Goal: Book appointment/travel/reservation

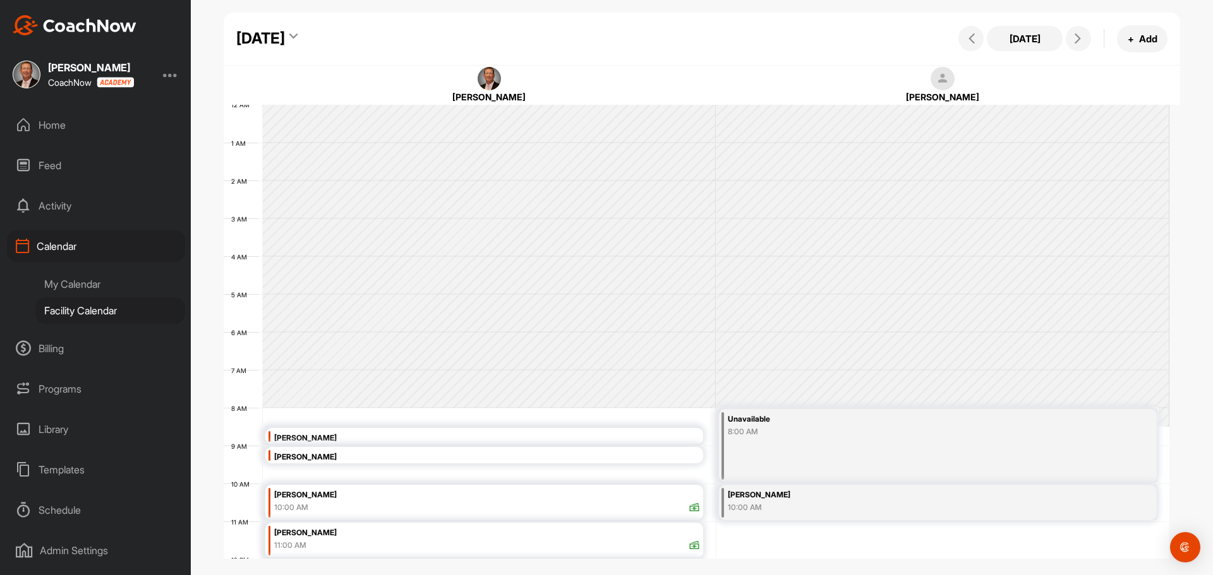
scroll to position [219, 0]
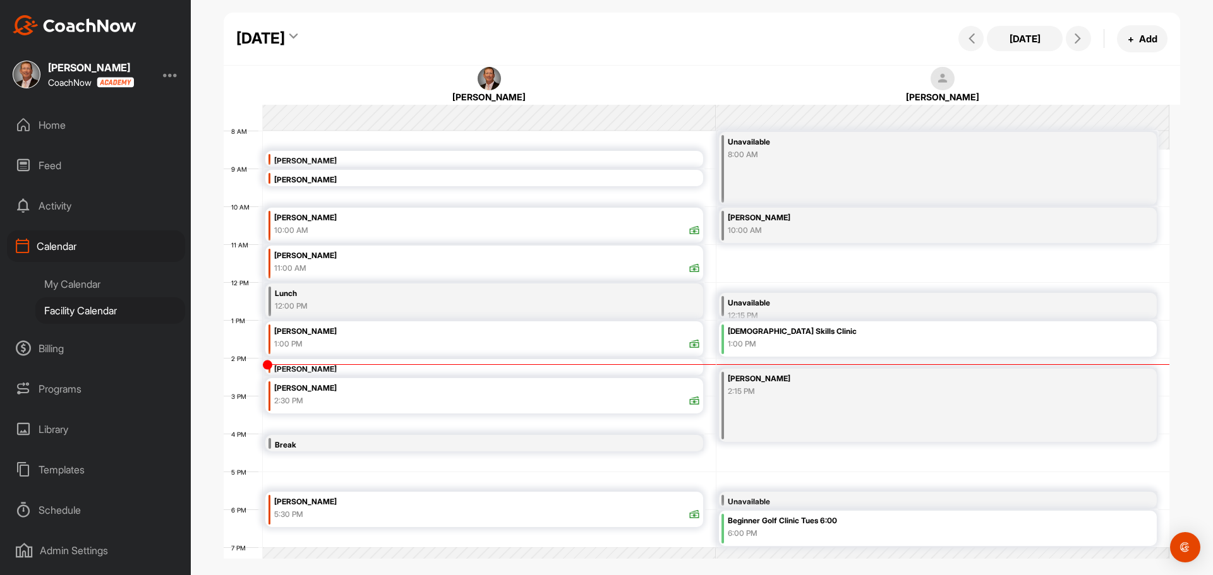
scroll to position [92, 0]
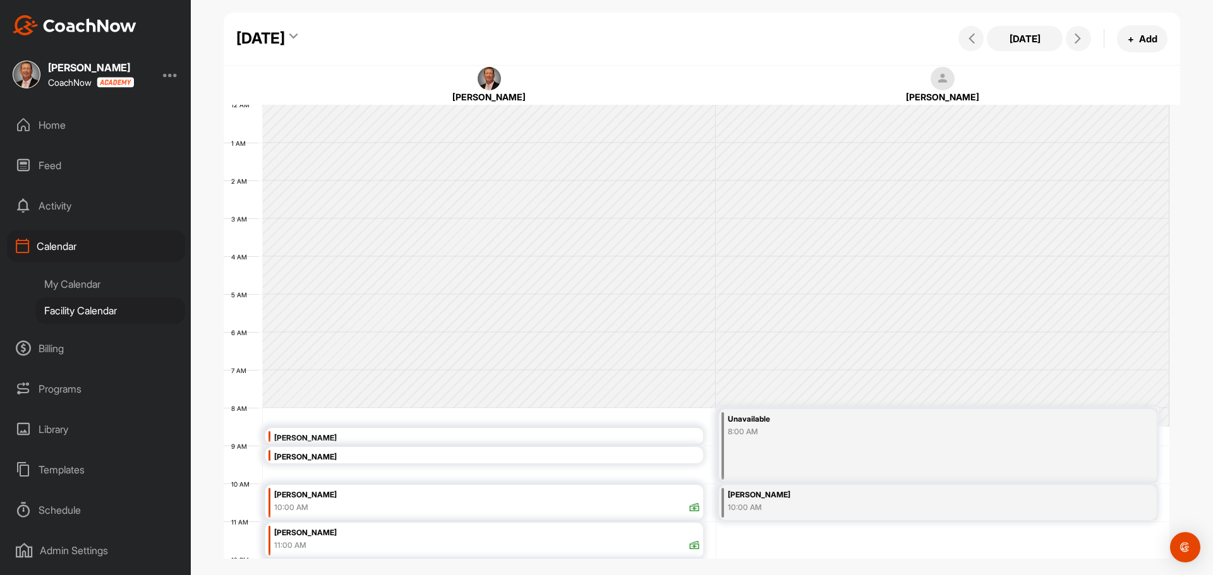
scroll to position [219, 0]
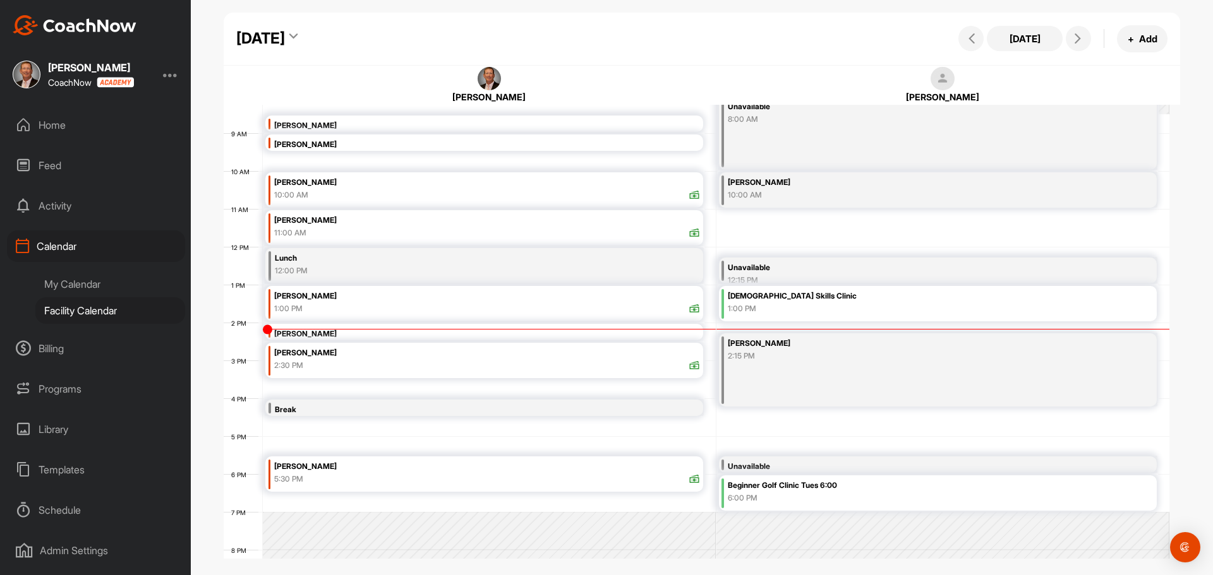
scroll to position [282, 0]
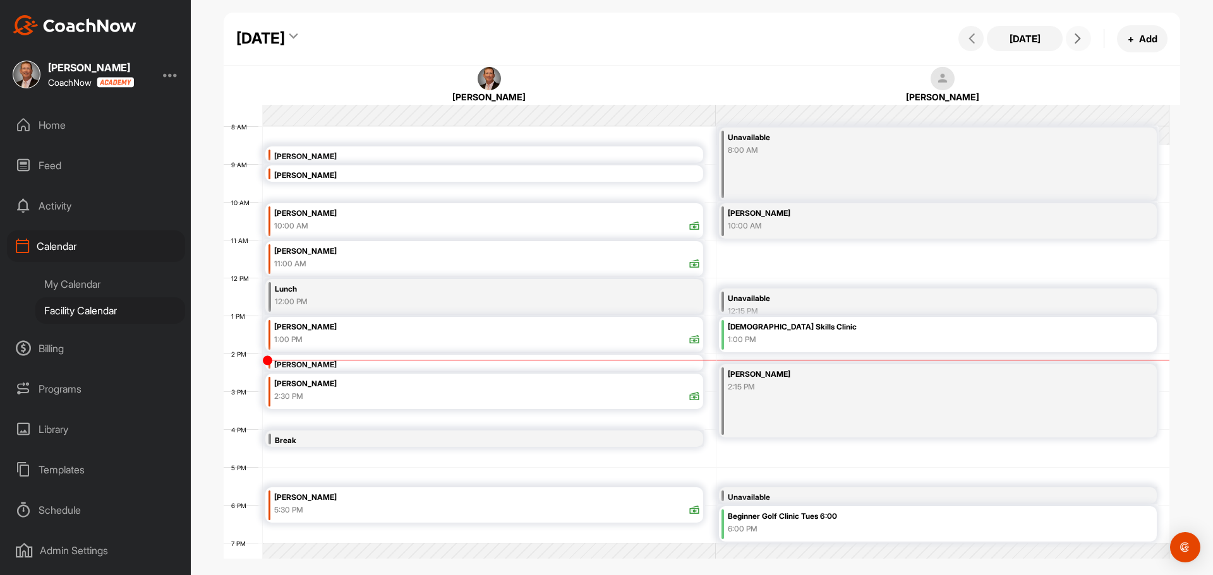
click at [1079, 35] on icon at bounding box center [1078, 38] width 10 height 10
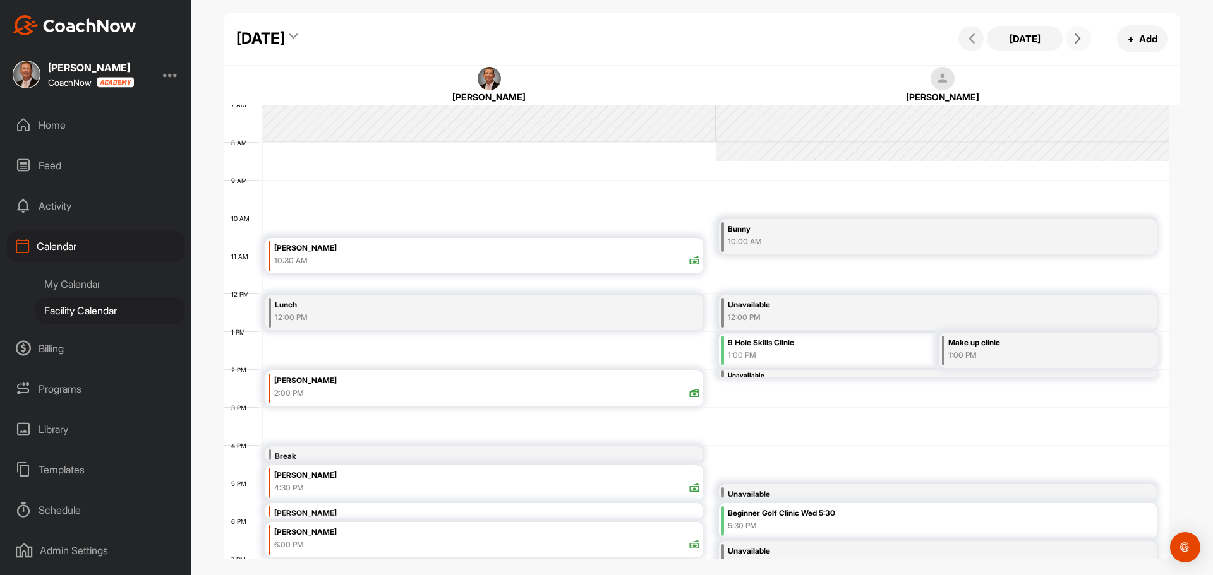
click at [1073, 40] on icon at bounding box center [1078, 38] width 10 height 10
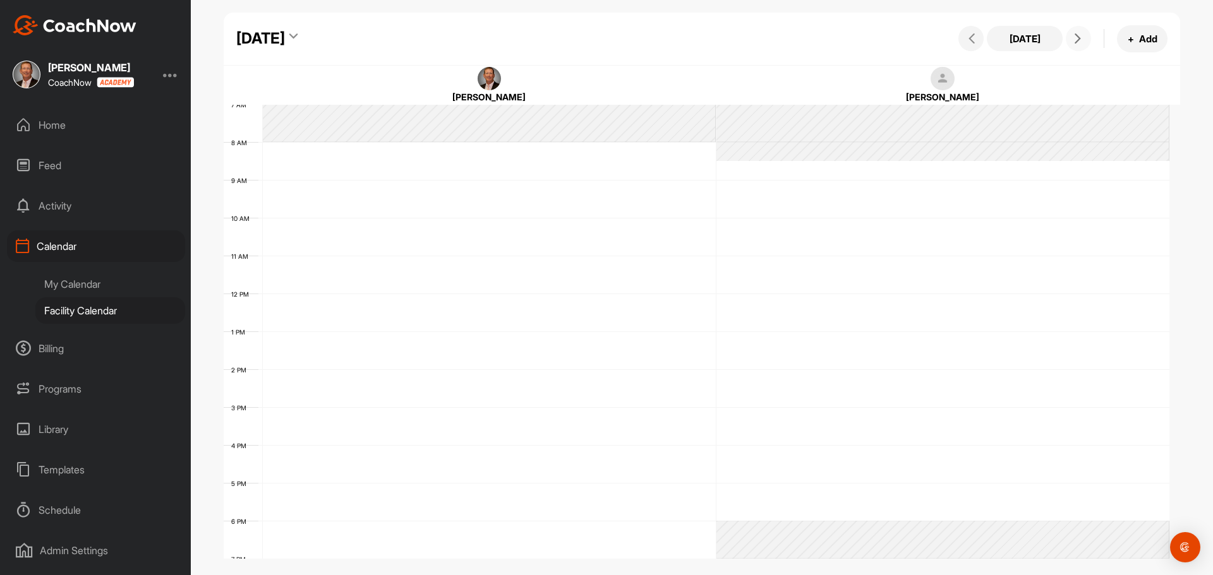
scroll to position [219, 0]
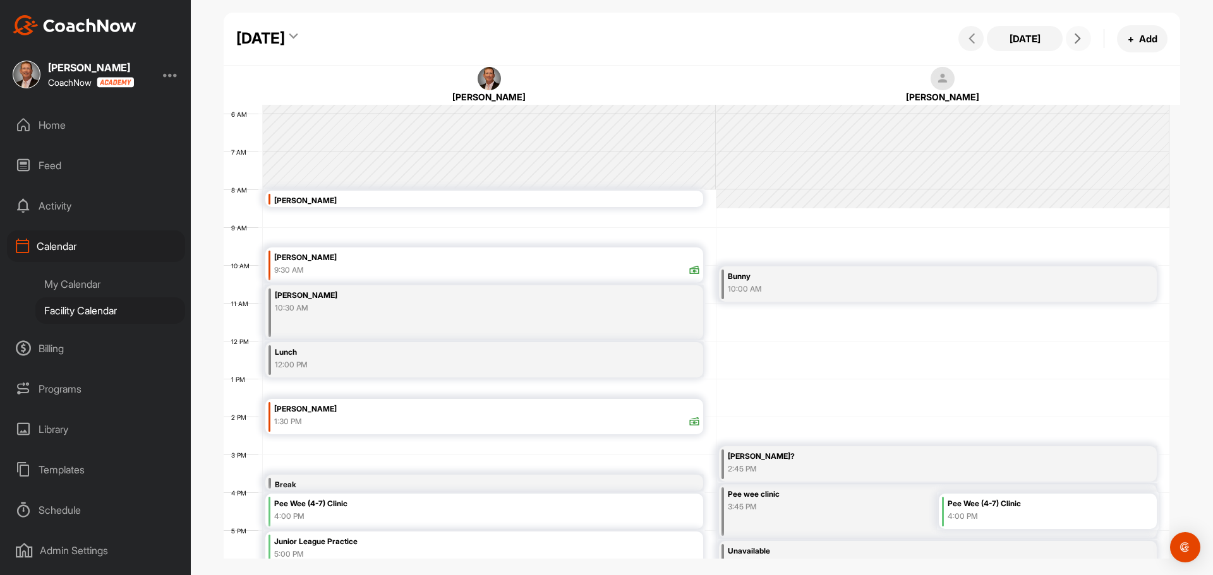
click at [1080, 40] on icon at bounding box center [1078, 38] width 10 height 10
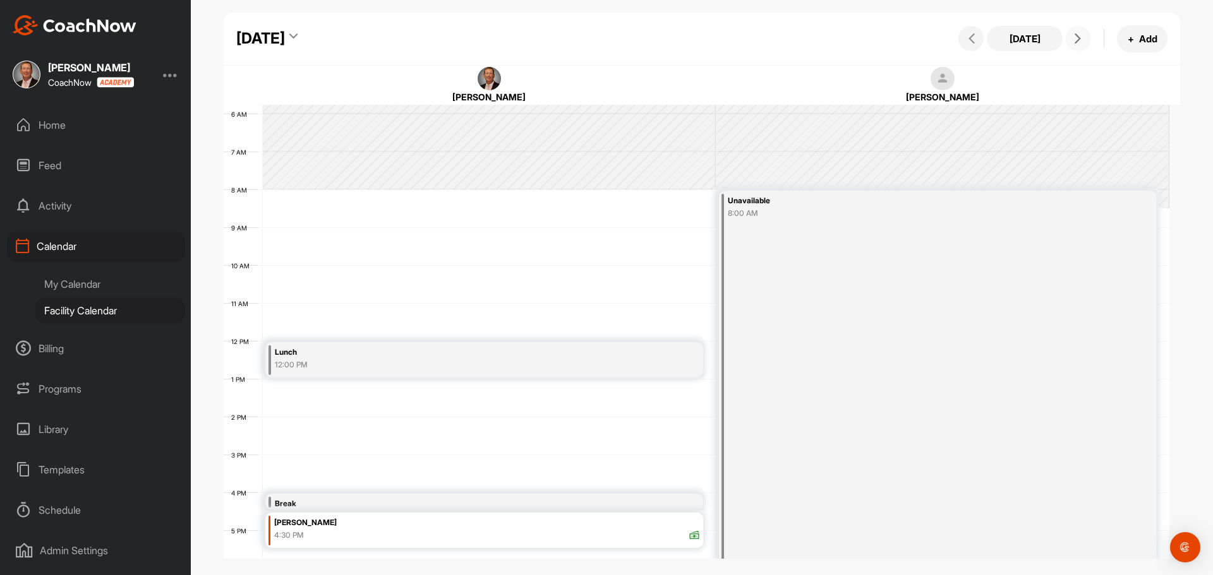
click at [1080, 40] on icon at bounding box center [1078, 38] width 10 height 10
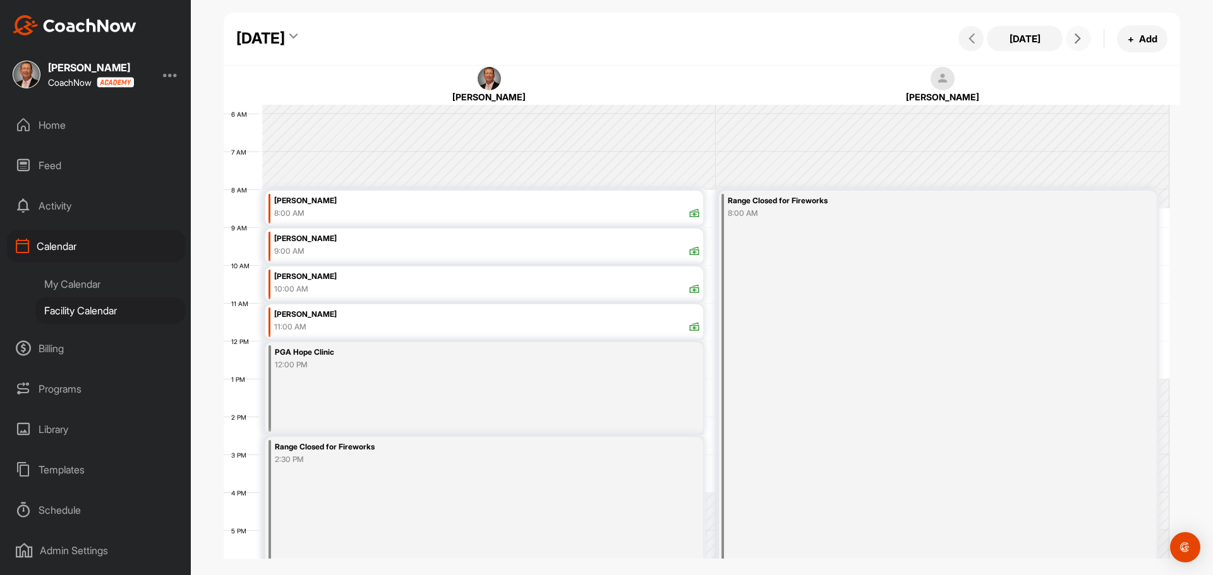
click at [1080, 40] on icon at bounding box center [1078, 38] width 10 height 10
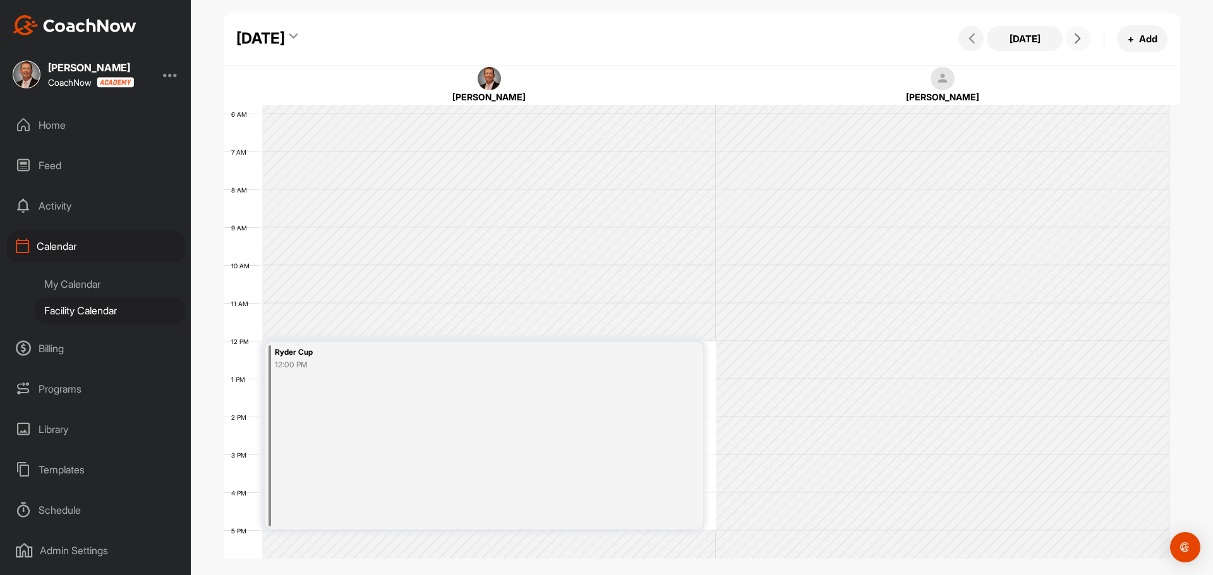
click at [1080, 40] on icon at bounding box center [1078, 38] width 10 height 10
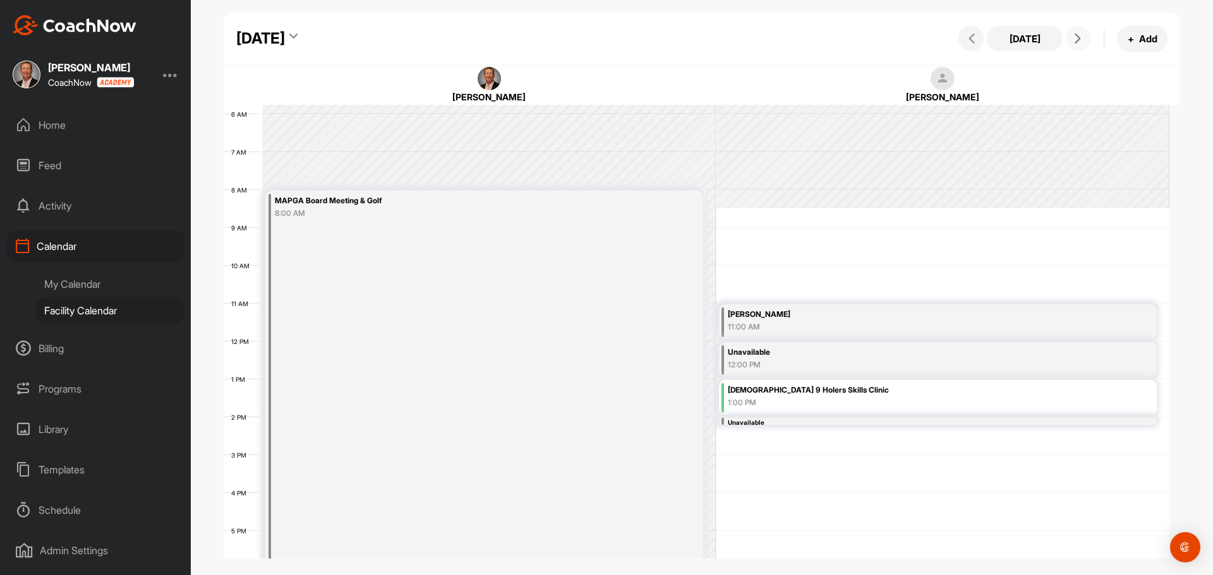
click at [1080, 40] on icon at bounding box center [1078, 38] width 10 height 10
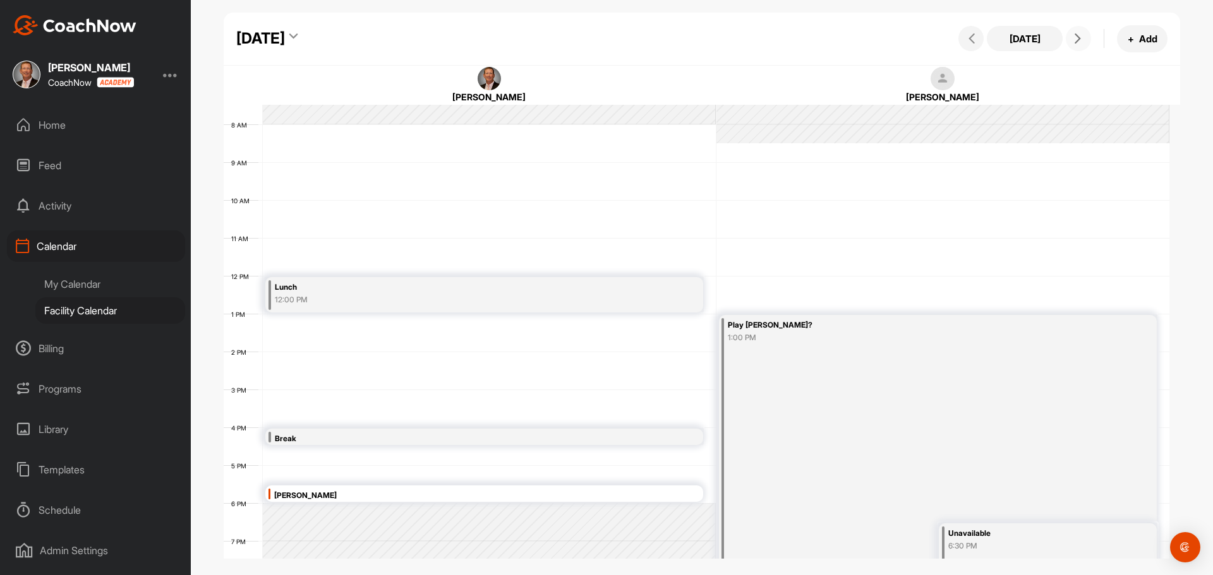
scroll to position [203, 0]
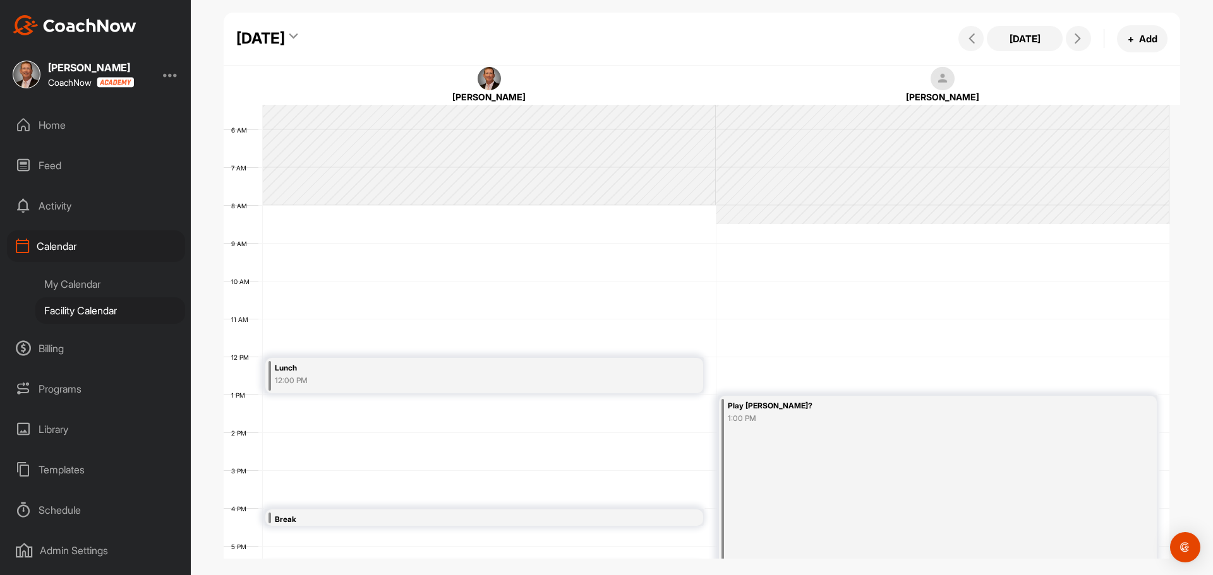
click at [1089, 45] on div "Today + Add" at bounding box center [1061, 38] width 212 height 27
click at [1081, 42] on icon at bounding box center [1078, 38] width 10 height 10
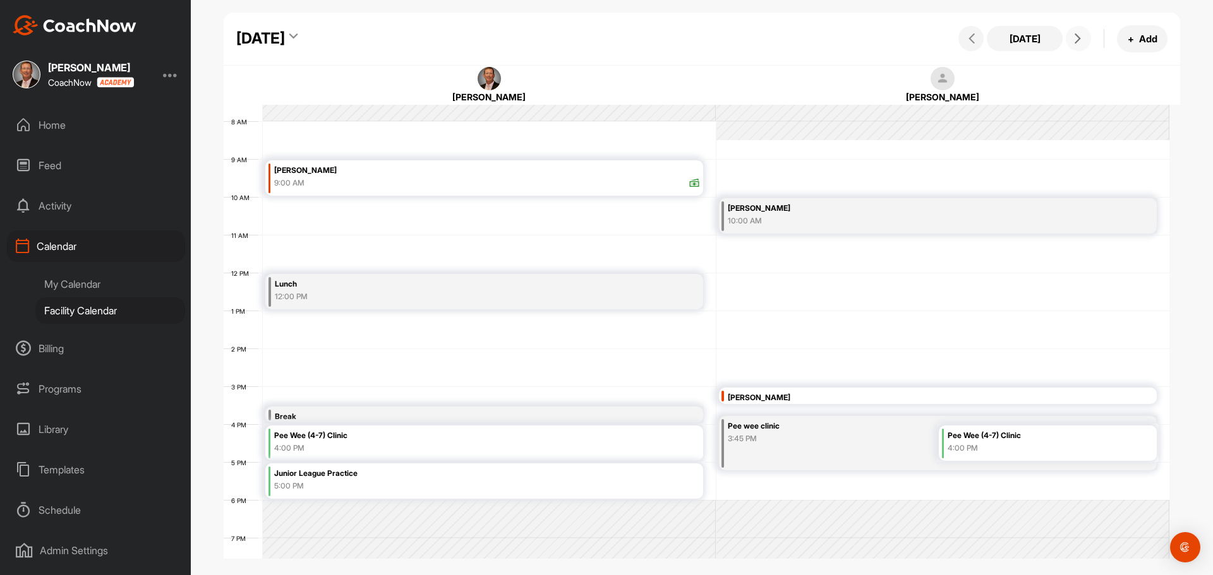
scroll to position [345, 0]
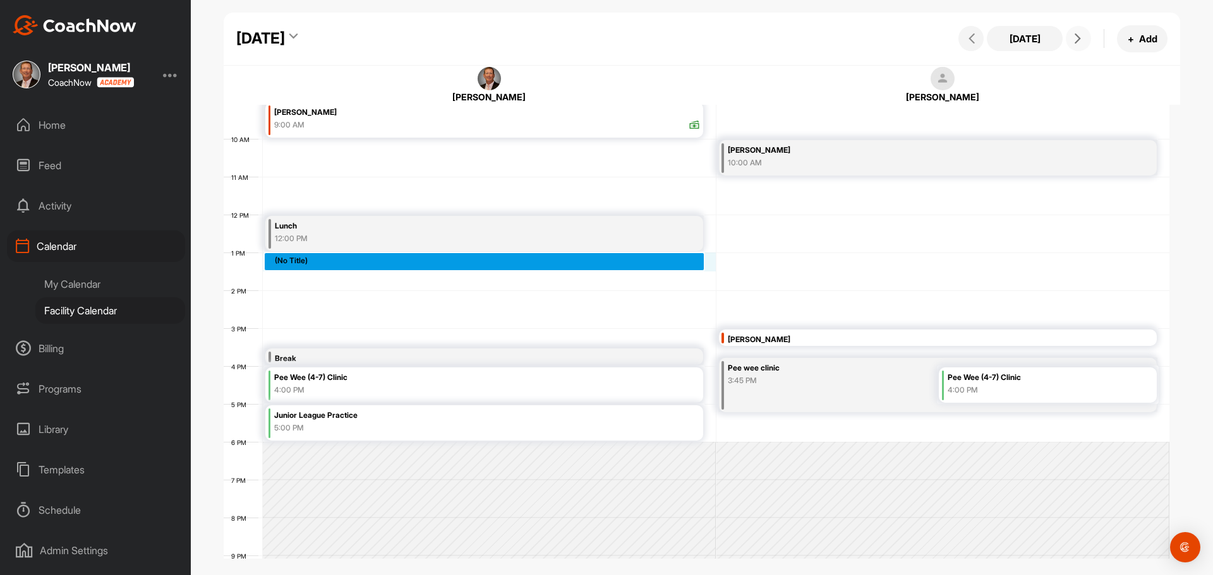
click at [275, 256] on div "12 AM 1 AM 2 AM 3 AM 4 AM 5 AM 6 AM 7 AM 8 AM 9 AM 10 AM 11 AM 12 PM 1 PM 2 PM …" at bounding box center [697, 215] width 946 height 910
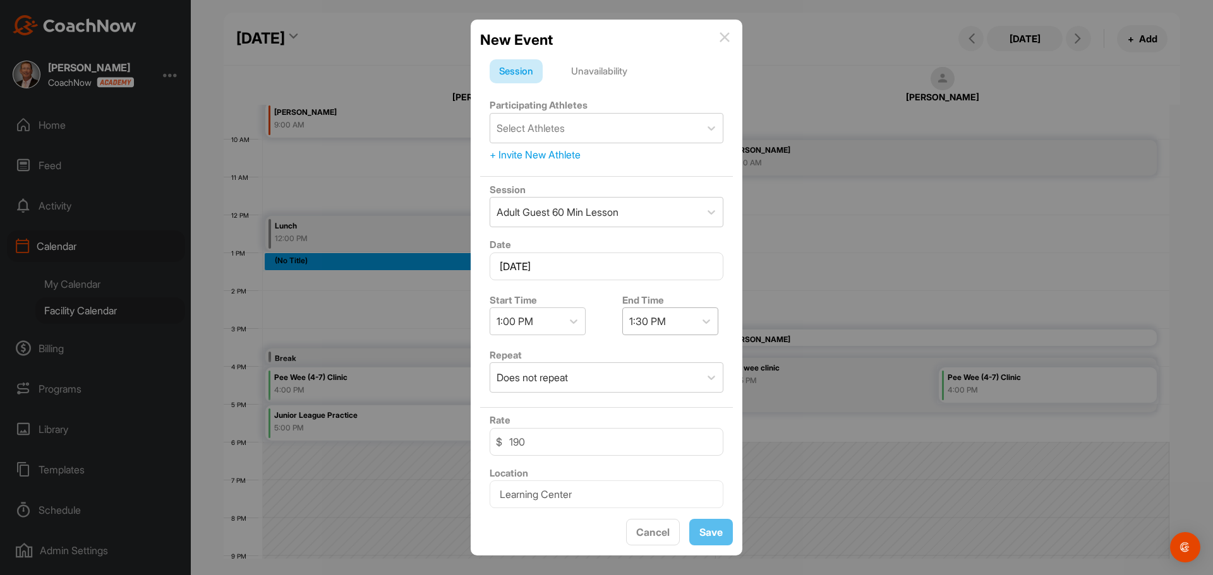
click at [644, 324] on div "1:30 PM" at bounding box center [647, 321] width 37 height 15
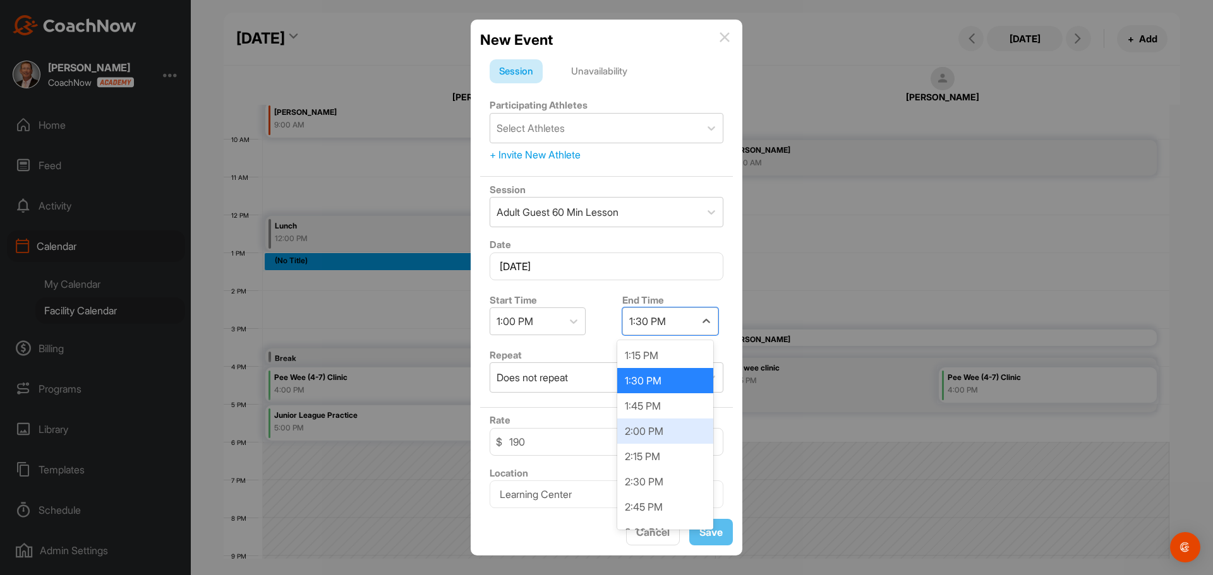
click at [647, 440] on div "2:00 PM" at bounding box center [665, 431] width 96 height 25
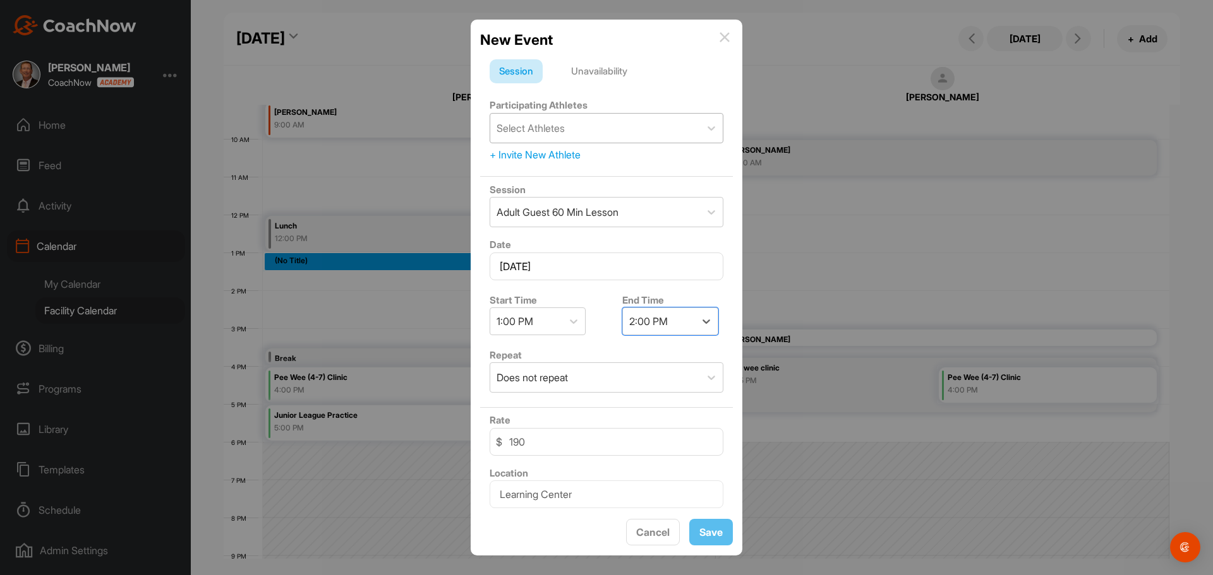
click at [532, 134] on div "Select Athletes" at bounding box center [530, 128] width 68 height 15
click at [630, 86] on form "Session Unavailability Participating Athletes Select Athletes + Invite New Athl…" at bounding box center [606, 330] width 253 height 542
click at [537, 149] on div "+ Invite New Athlete" at bounding box center [607, 154] width 234 height 15
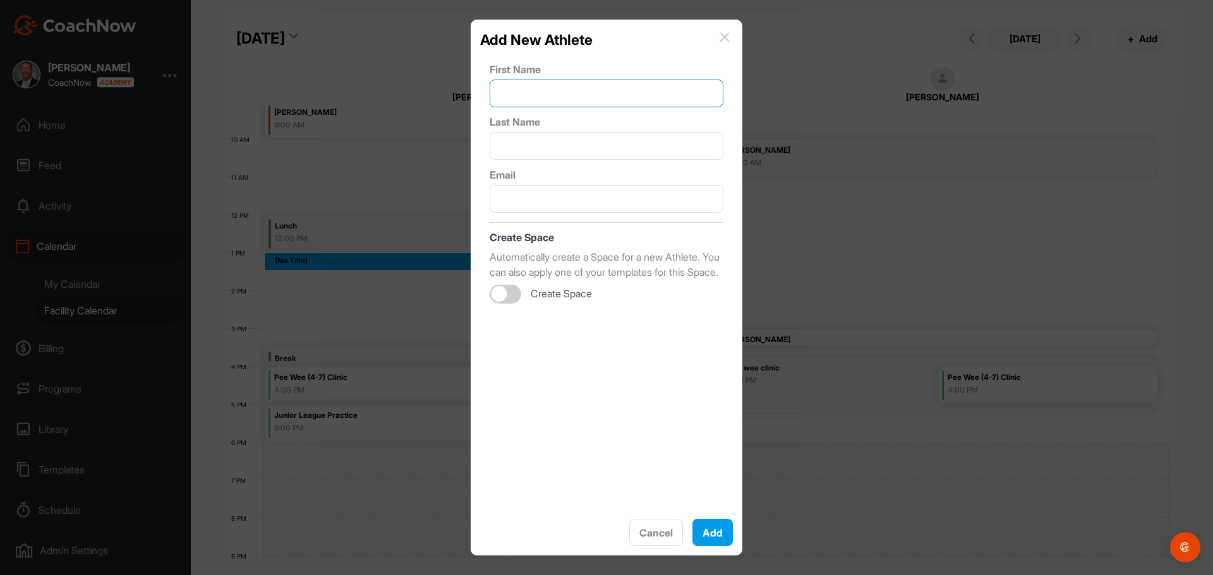
click at [524, 89] on input "text" at bounding box center [607, 94] width 234 height 28
type input "Katherine"
click at [530, 153] on input "text" at bounding box center [607, 146] width 234 height 28
type input "Gaines"
click at [563, 193] on input "text" at bounding box center [607, 199] width 234 height 28
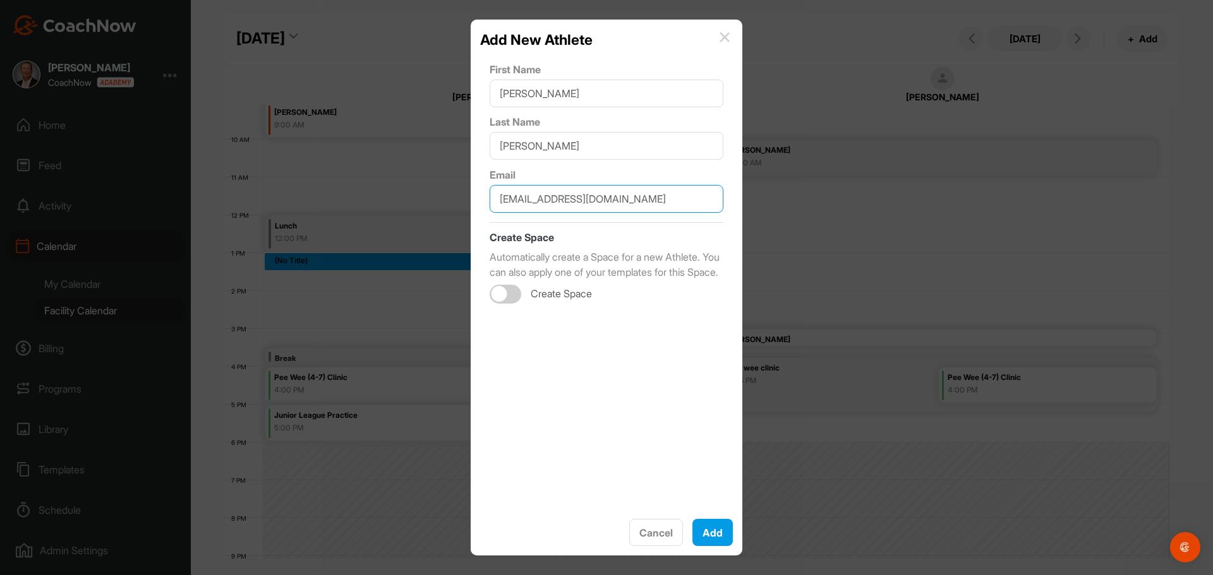
click at [616, 200] on input "kgaines@hotmail.com" at bounding box center [607, 199] width 234 height 28
type input "kgaines@hotmail.com"
click at [568, 125] on label "Last Name" at bounding box center [607, 121] width 234 height 15
click at [714, 539] on button "Add" at bounding box center [712, 533] width 40 height 28
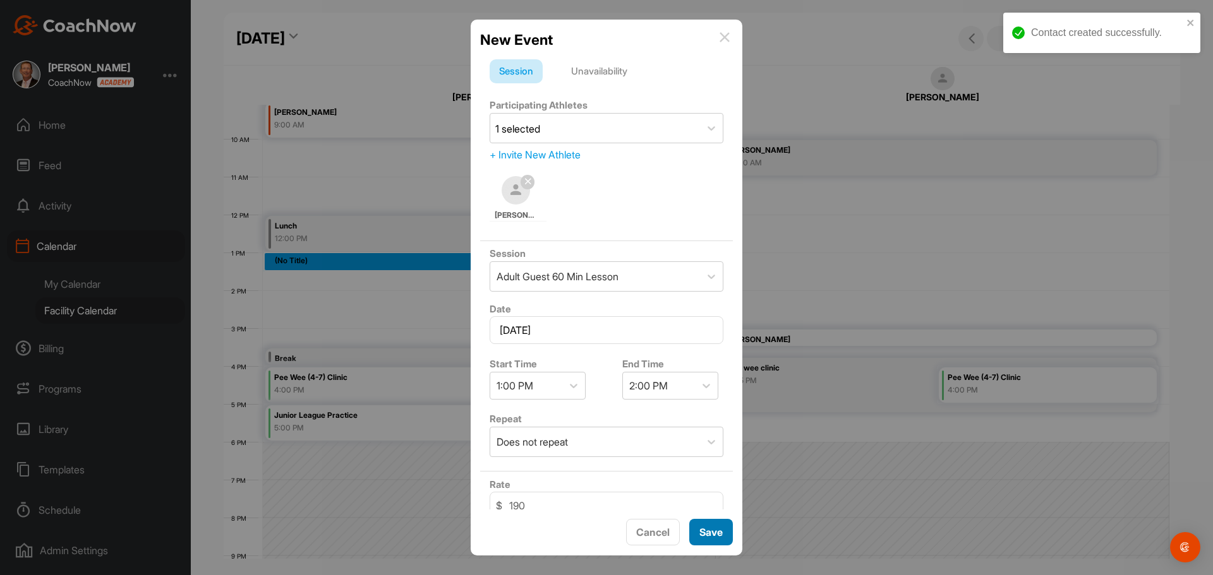
click at [707, 536] on span "Save" at bounding box center [710, 532] width 23 height 13
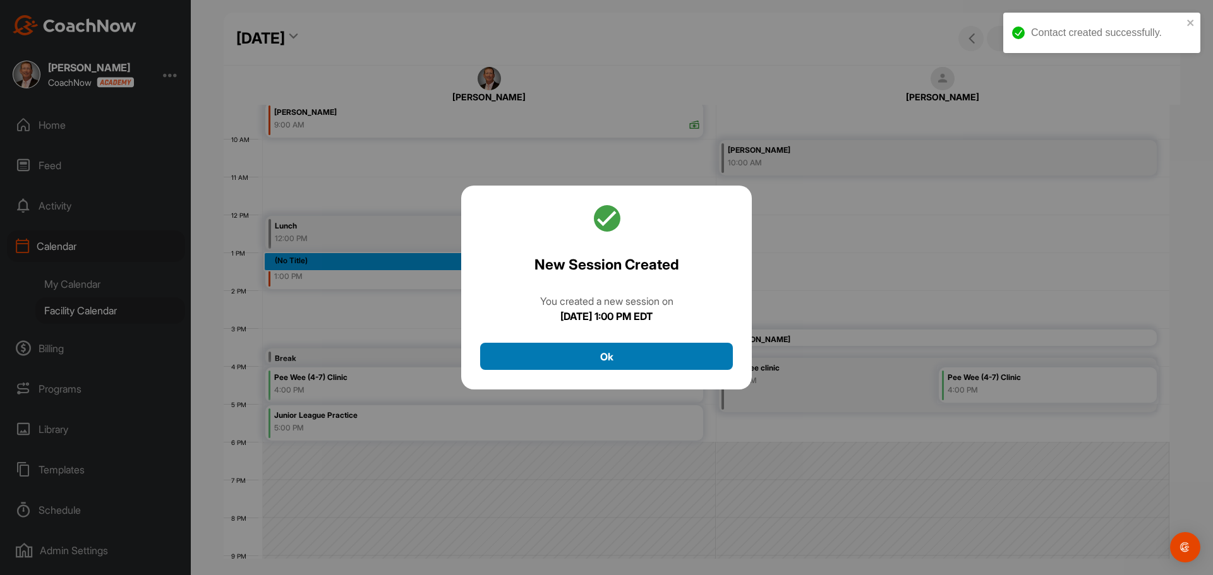
click at [600, 356] on button "Ok" at bounding box center [606, 356] width 253 height 27
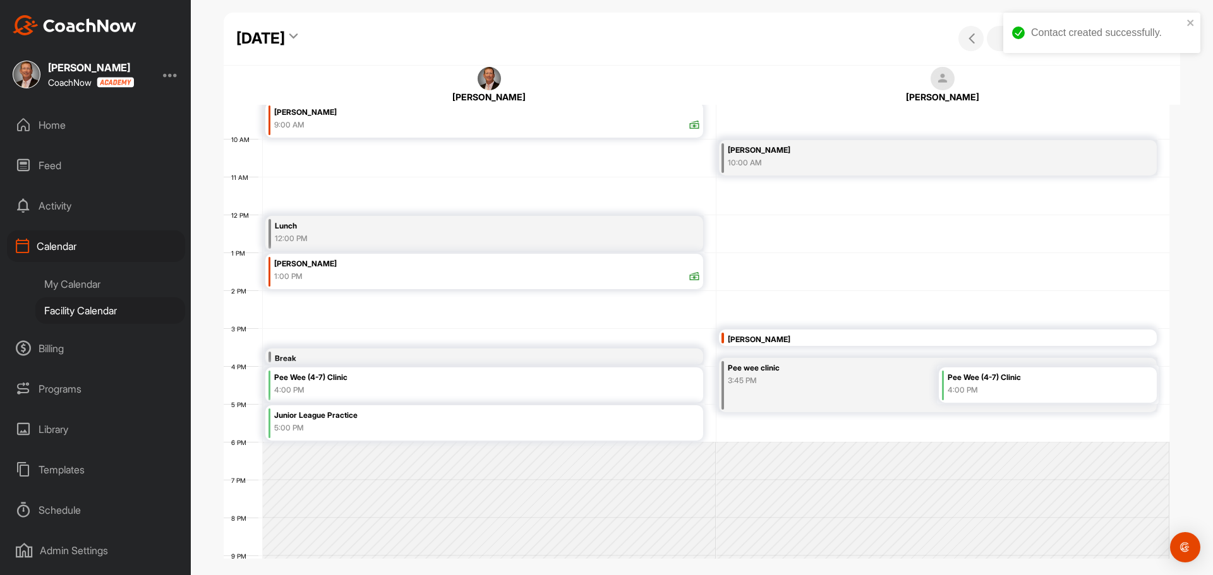
click at [358, 274] on div "1:00 PM" at bounding box center [487, 276] width 426 height 11
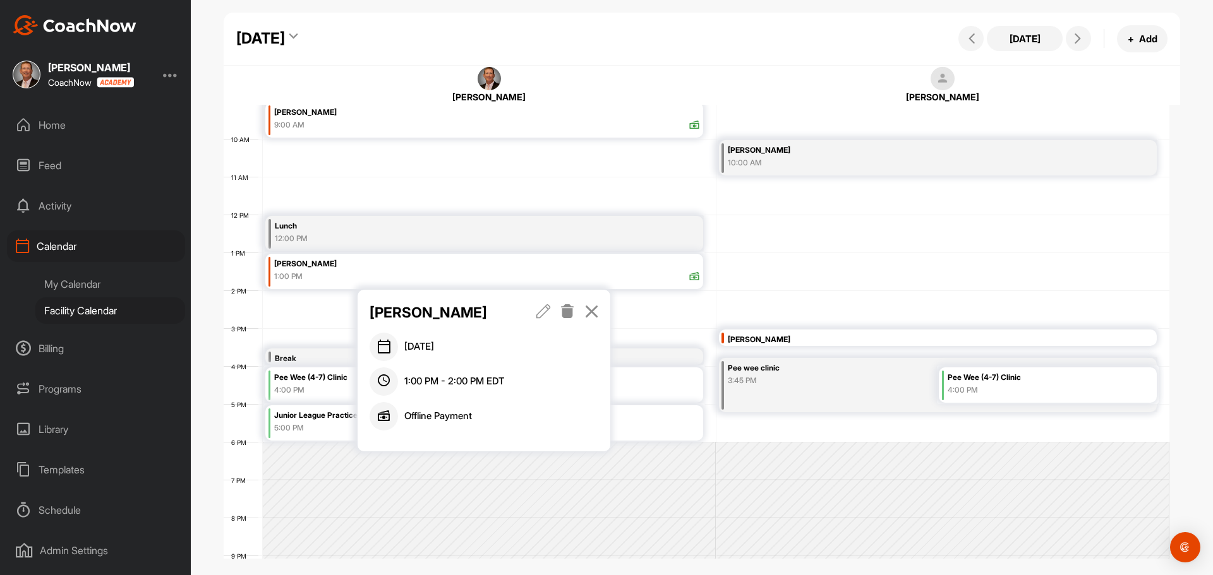
click at [542, 315] on icon at bounding box center [543, 311] width 15 height 14
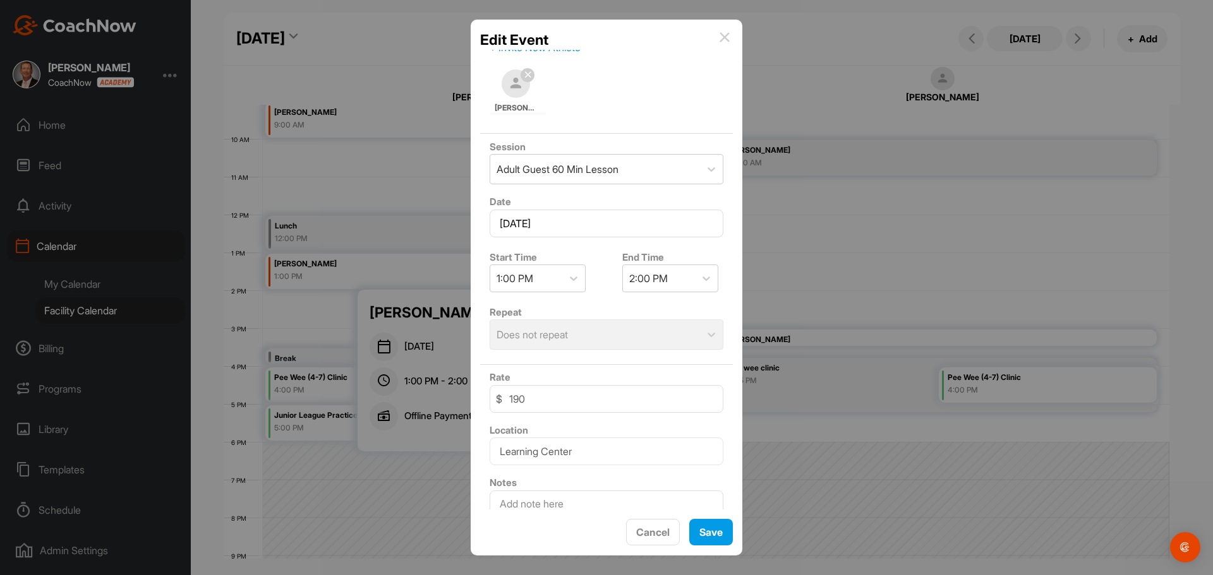
scroll to position [124, 0]
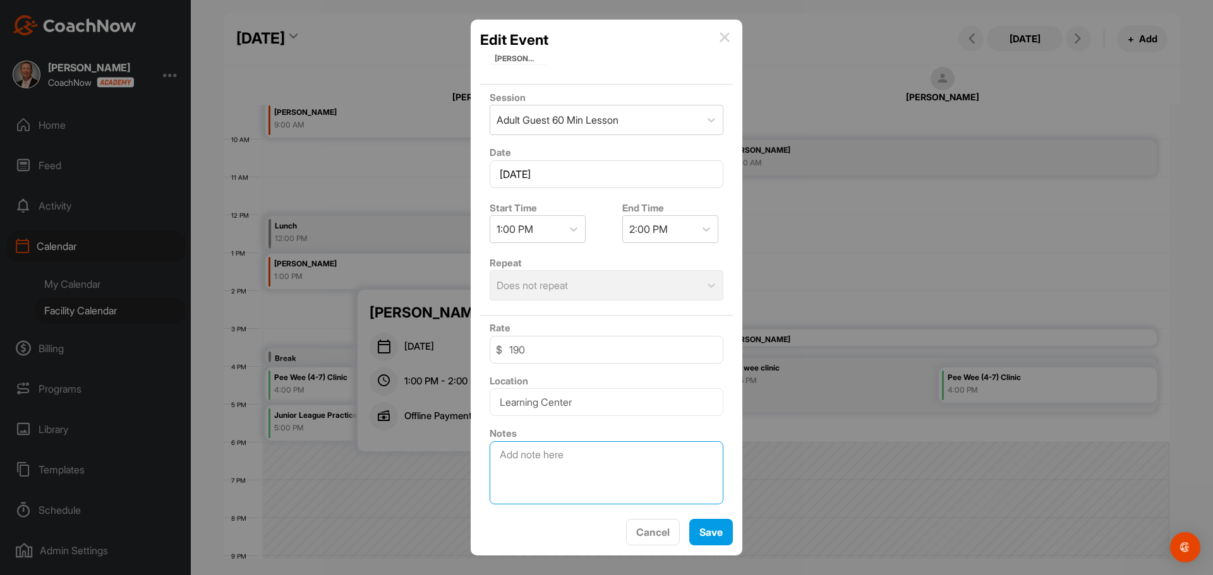
click at [551, 446] on textarea at bounding box center [607, 473] width 234 height 63
type textarea "F"
type textarea "Club Fitting"
click at [712, 527] on span "Save" at bounding box center [710, 532] width 23 height 13
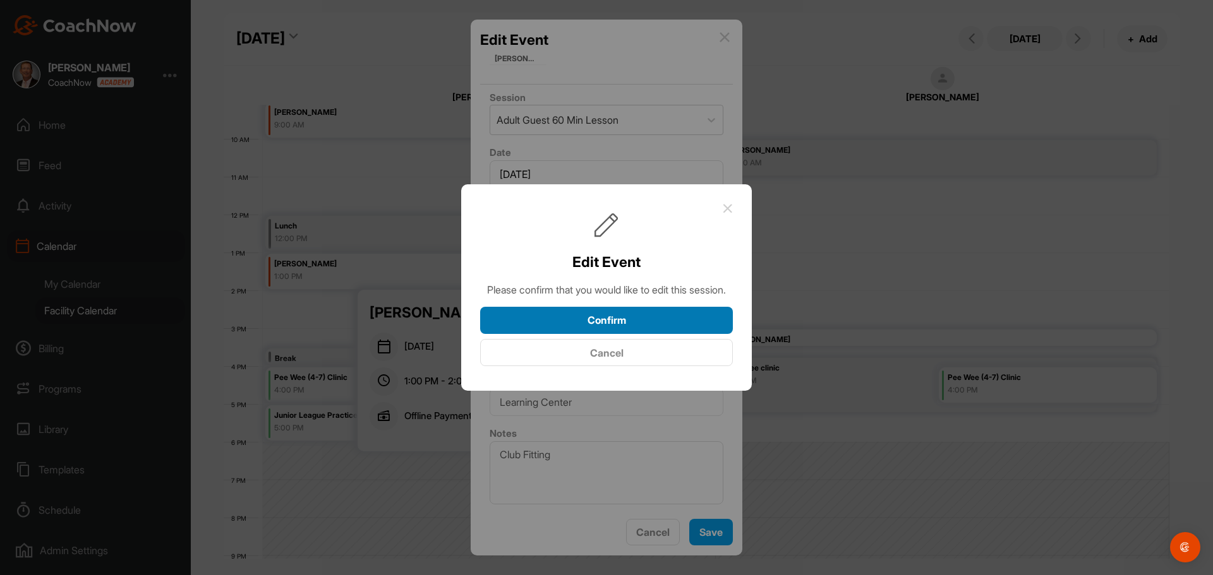
click at [595, 322] on button "Confirm" at bounding box center [606, 320] width 253 height 27
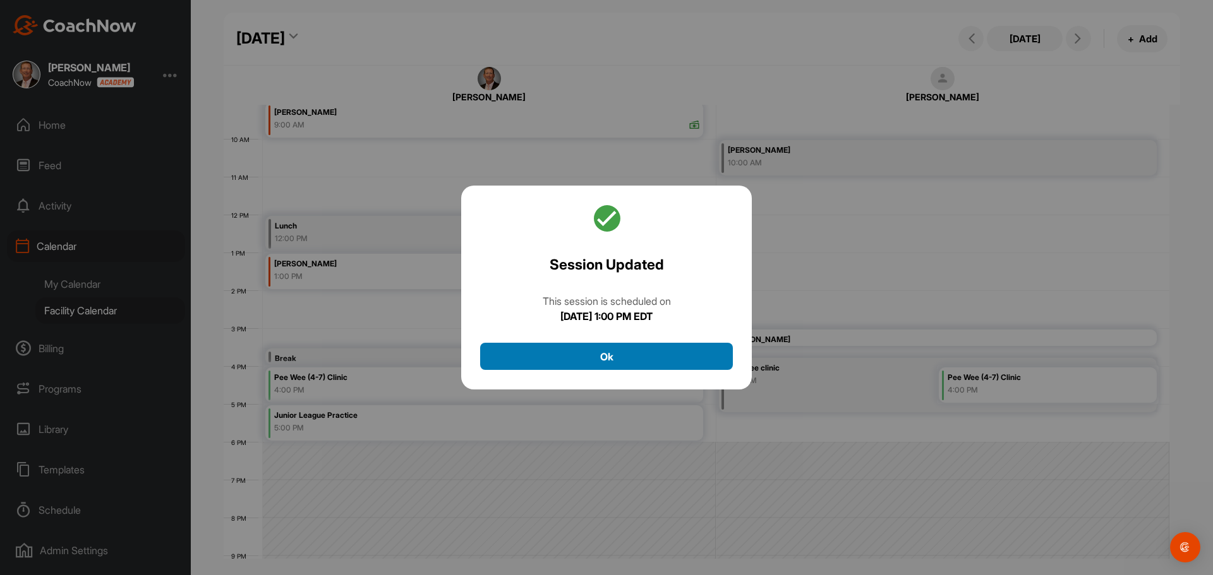
click at [603, 349] on button "Ok" at bounding box center [606, 356] width 253 height 27
